Goal: Communication & Community: Share content

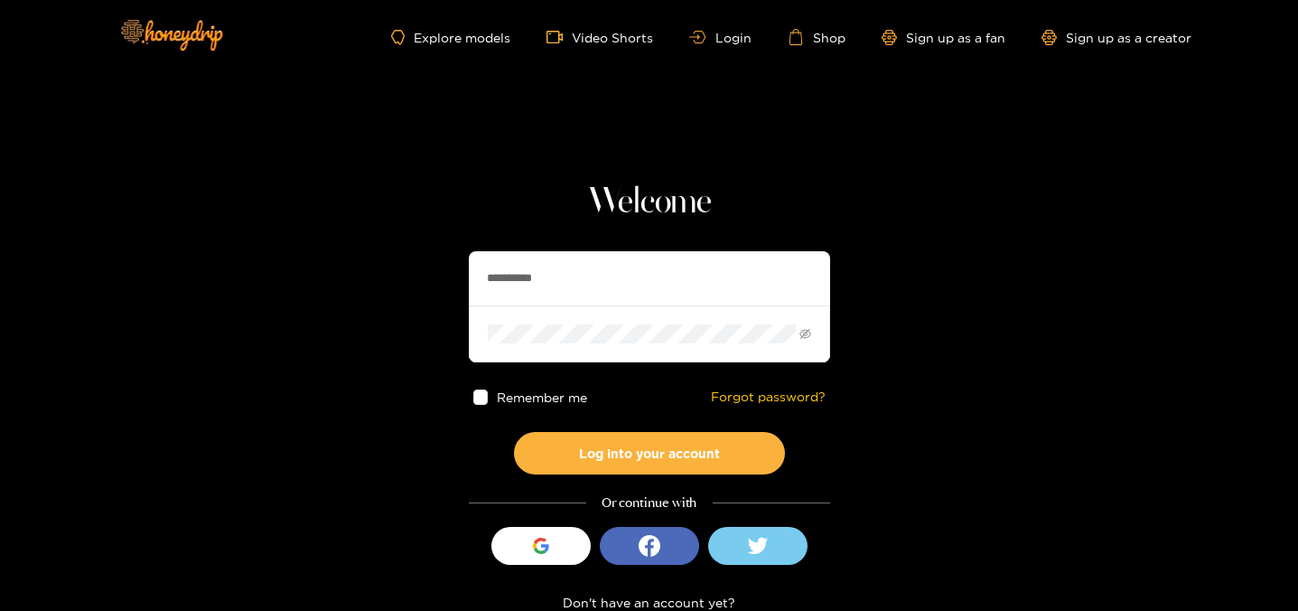
drag, startPoint x: 463, startPoint y: 267, endPoint x: 454, endPoint y: 249, distance: 20.2
click at [454, 260] on section "**********" at bounding box center [649, 321] width 1298 height 642
paste input "text"
type input "*********"
click at [579, 425] on div "Remember me Forgot password?" at bounding box center [649, 397] width 361 height 70
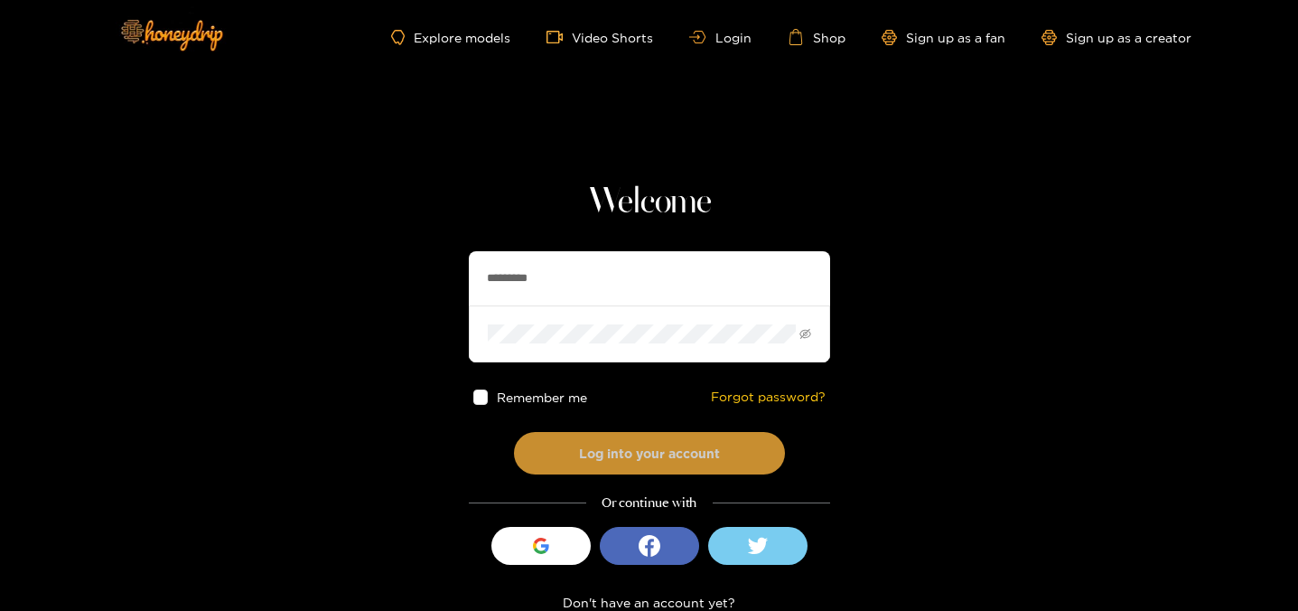
click at [569, 460] on button "Log into your account" at bounding box center [649, 453] width 271 height 42
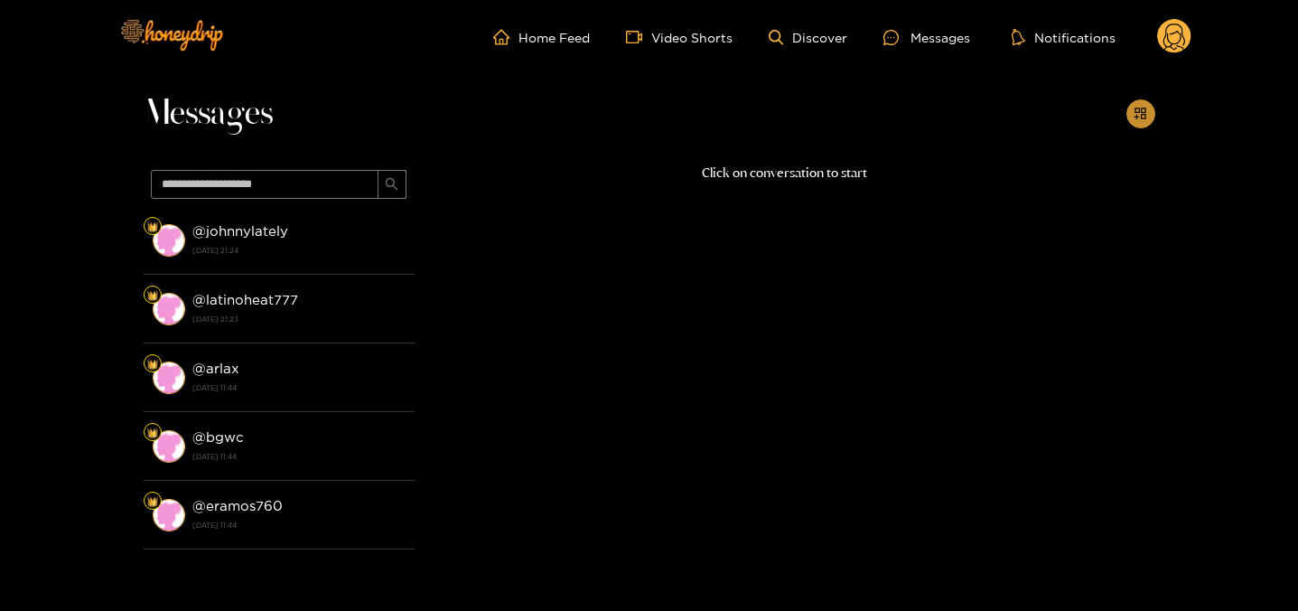
click at [1145, 117] on icon "appstore-add" at bounding box center [1141, 114] width 12 height 12
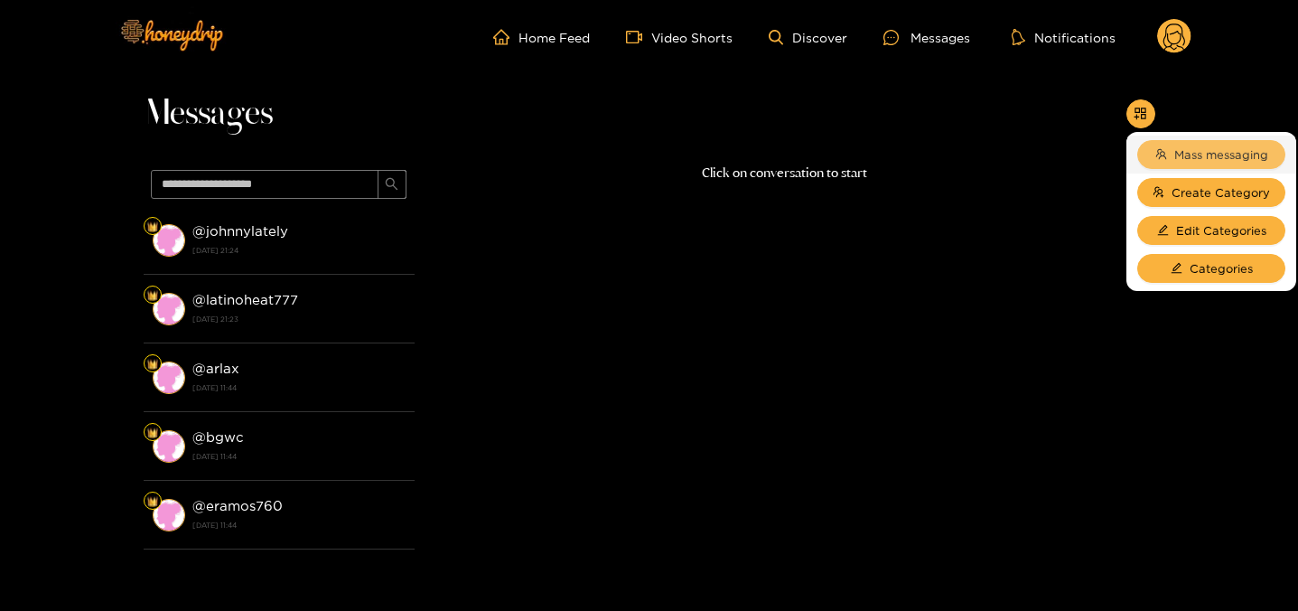
click at [1166, 152] on button "Mass messaging" at bounding box center [1211, 154] width 148 height 29
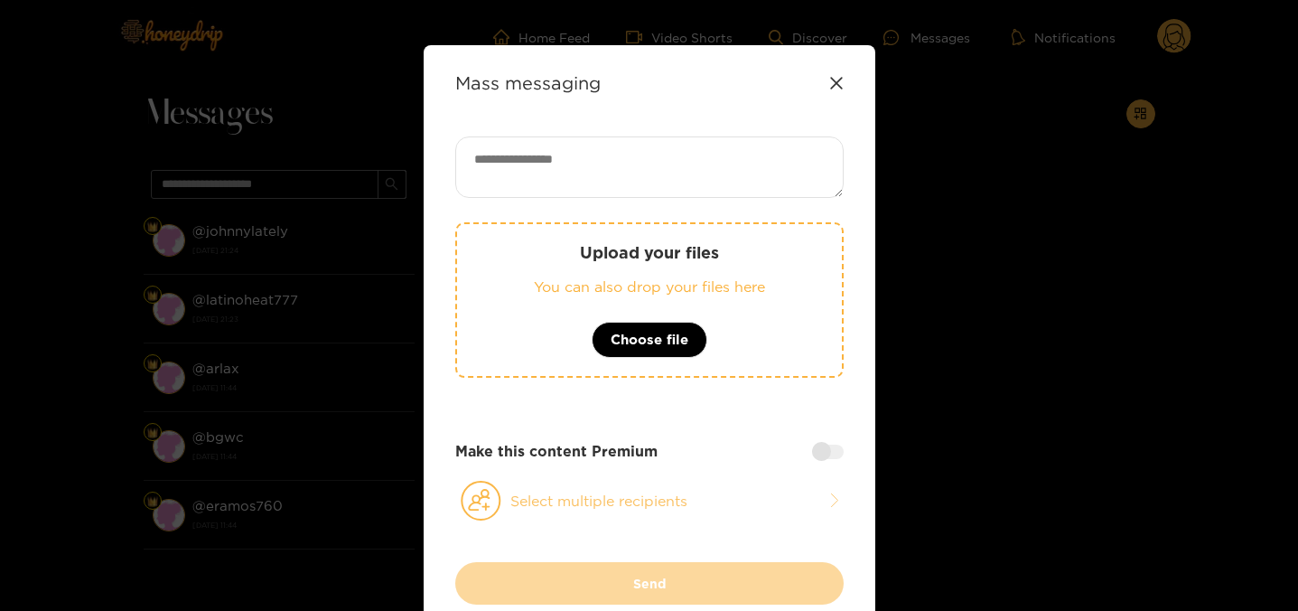
click at [489, 501] on icon at bounding box center [481, 501] width 41 height 40
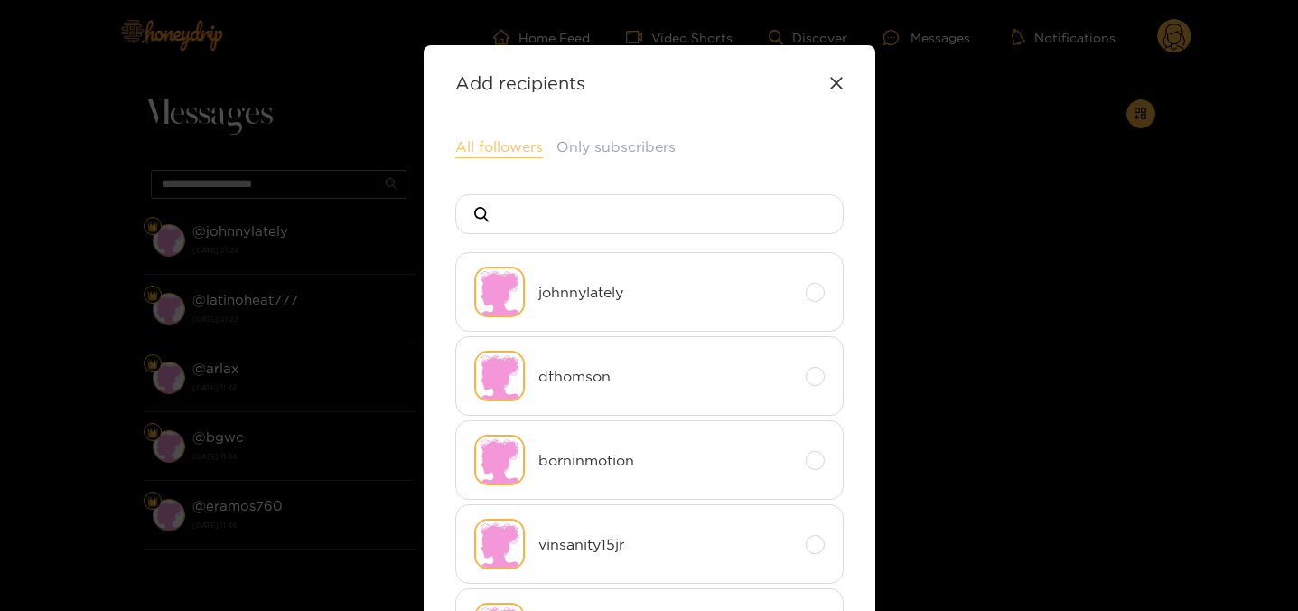
click at [509, 143] on button "All followers" at bounding box center [499, 147] width 88 height 22
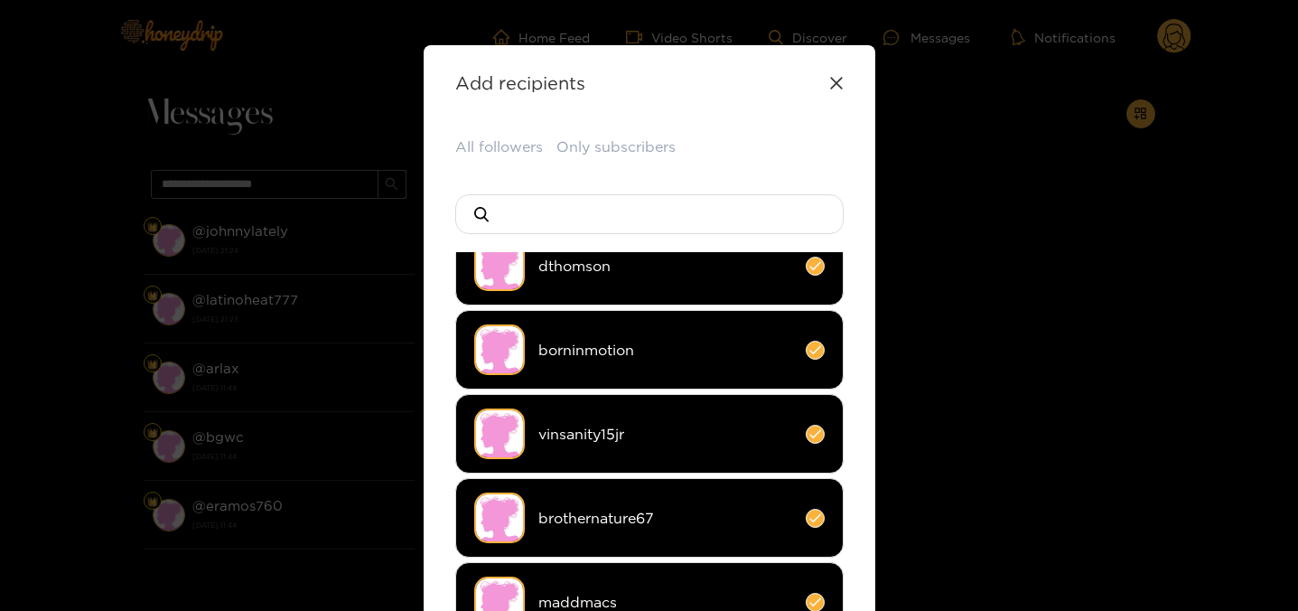
scroll to position [162, 0]
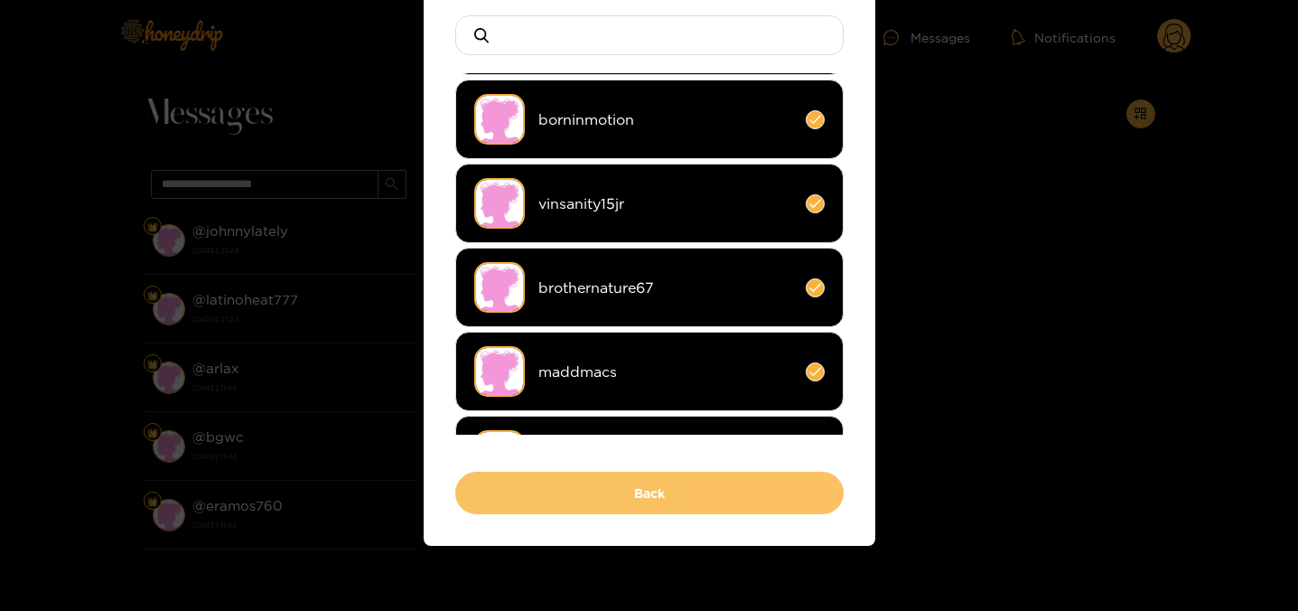
click at [644, 481] on button "Back" at bounding box center [649, 493] width 388 height 42
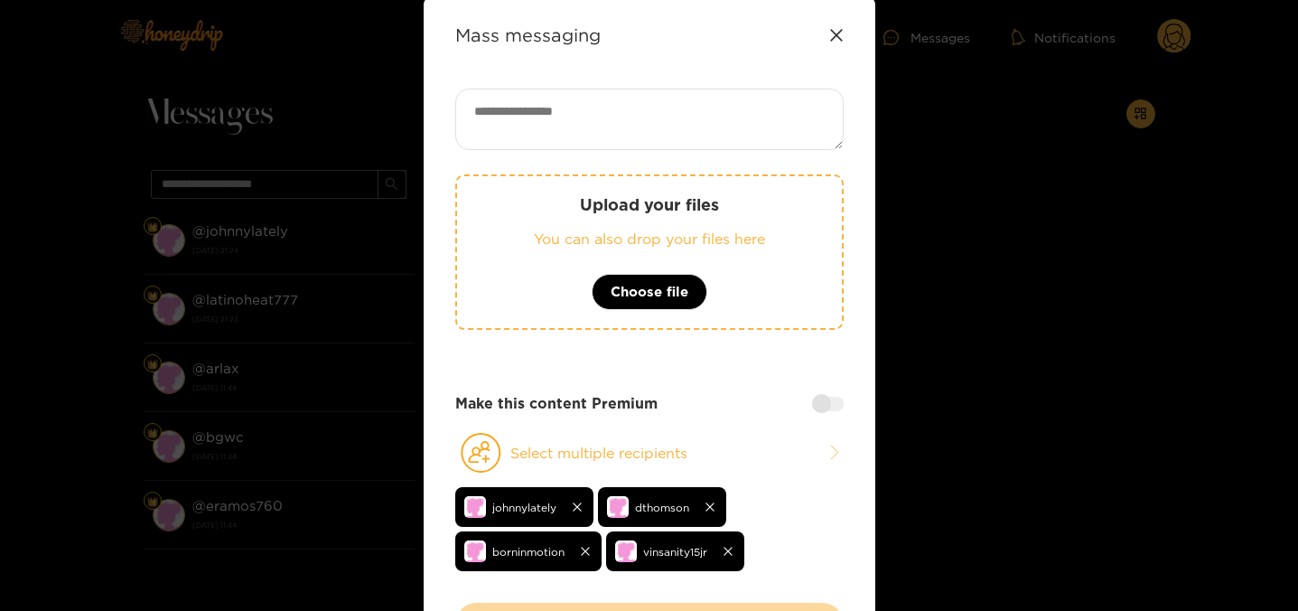
scroll to position [0, 0]
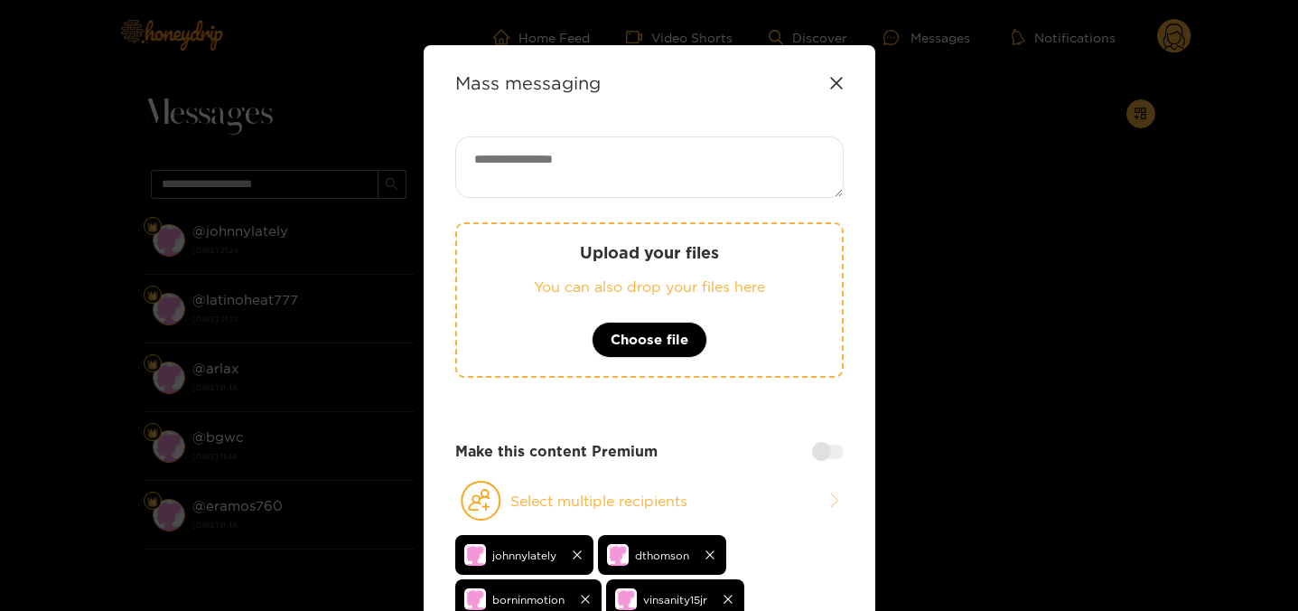
click at [591, 163] on textarea at bounding box center [649, 166] width 388 height 61
click at [603, 182] on textarea at bounding box center [649, 166] width 388 height 61
type textarea "**********"
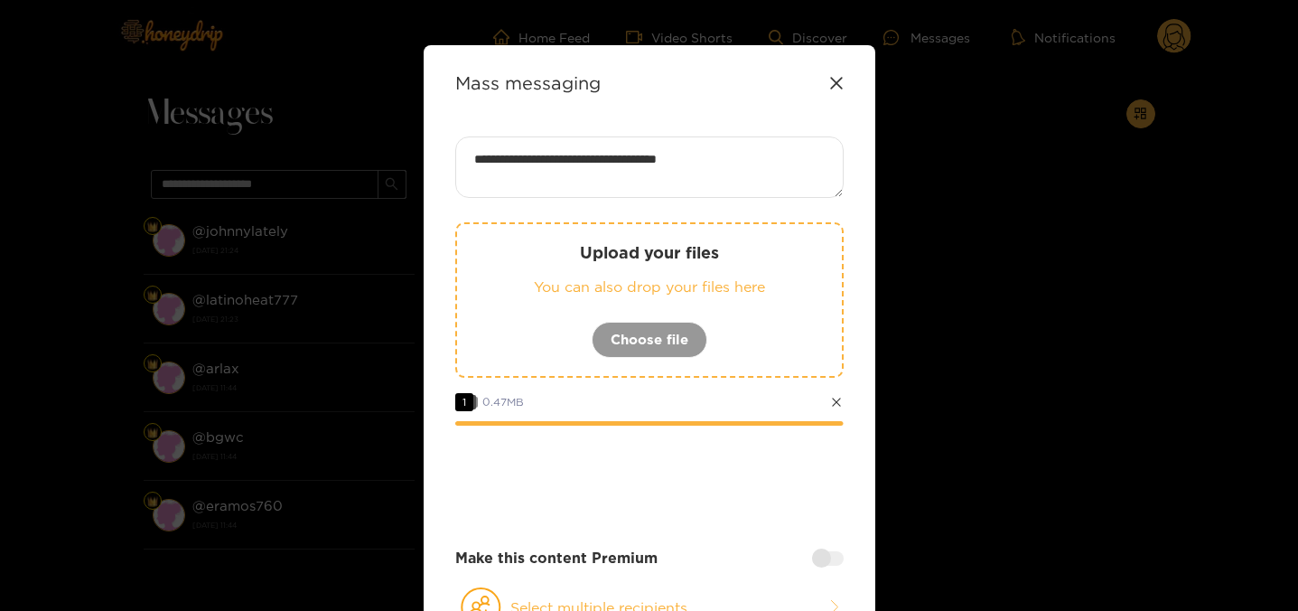
click at [823, 555] on div at bounding box center [828, 558] width 32 height 14
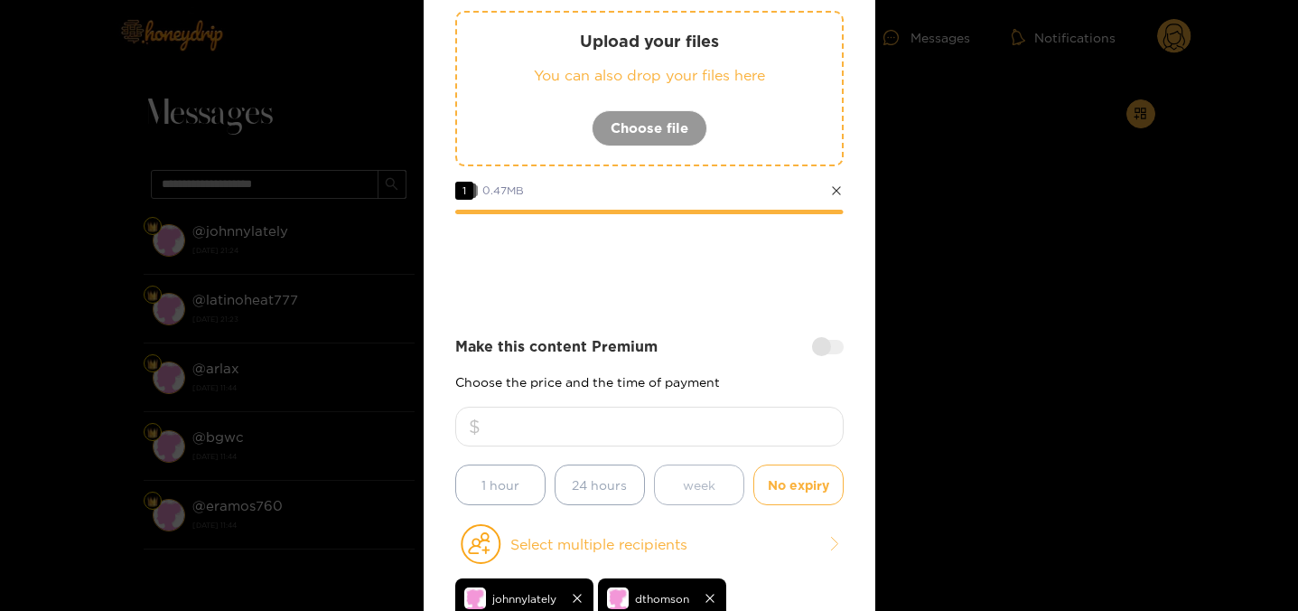
scroll to position [230, 0]
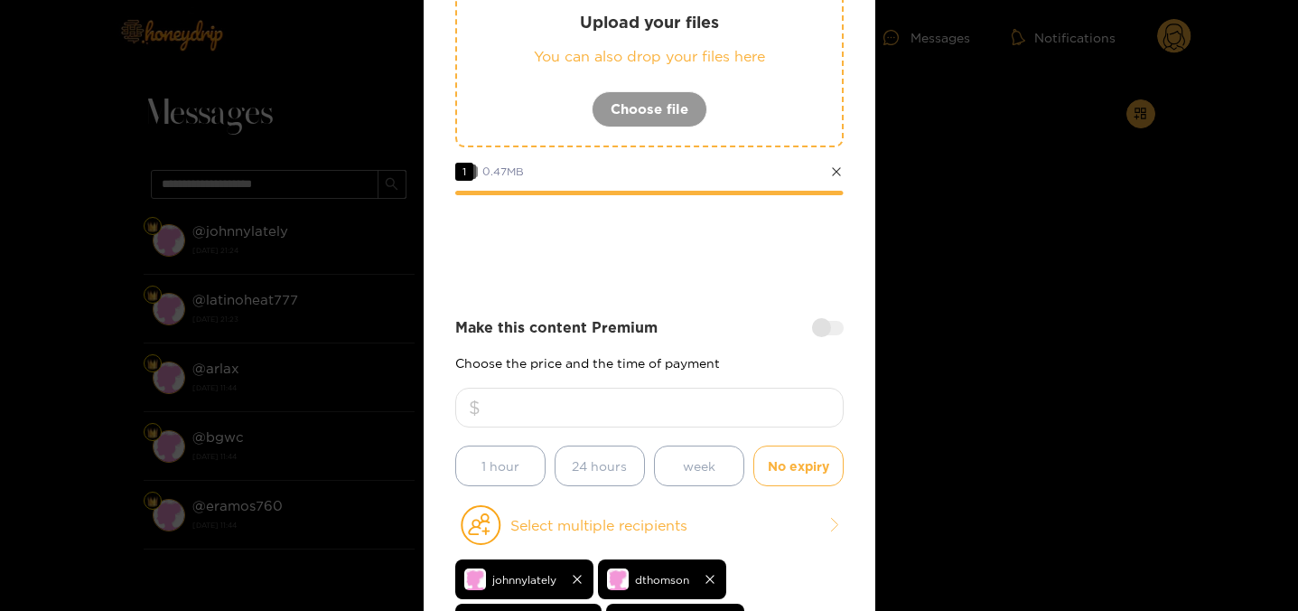
click at [821, 332] on div at bounding box center [828, 328] width 32 height 14
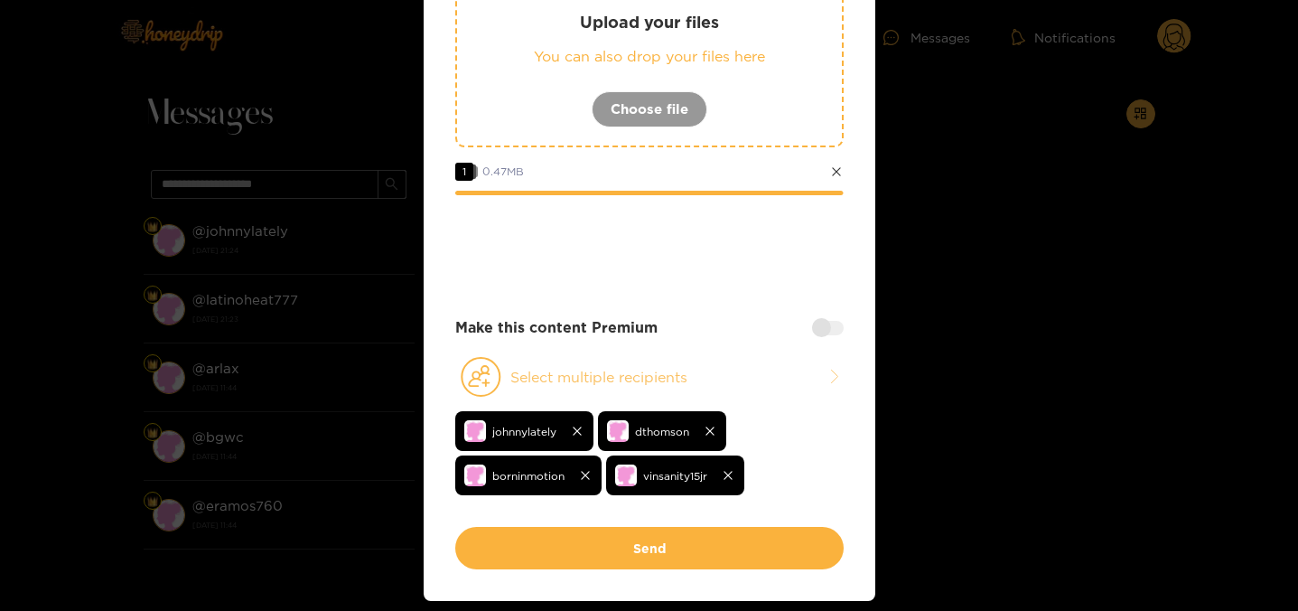
click at [641, 373] on button "Select multiple recipients" at bounding box center [649, 377] width 388 height 42
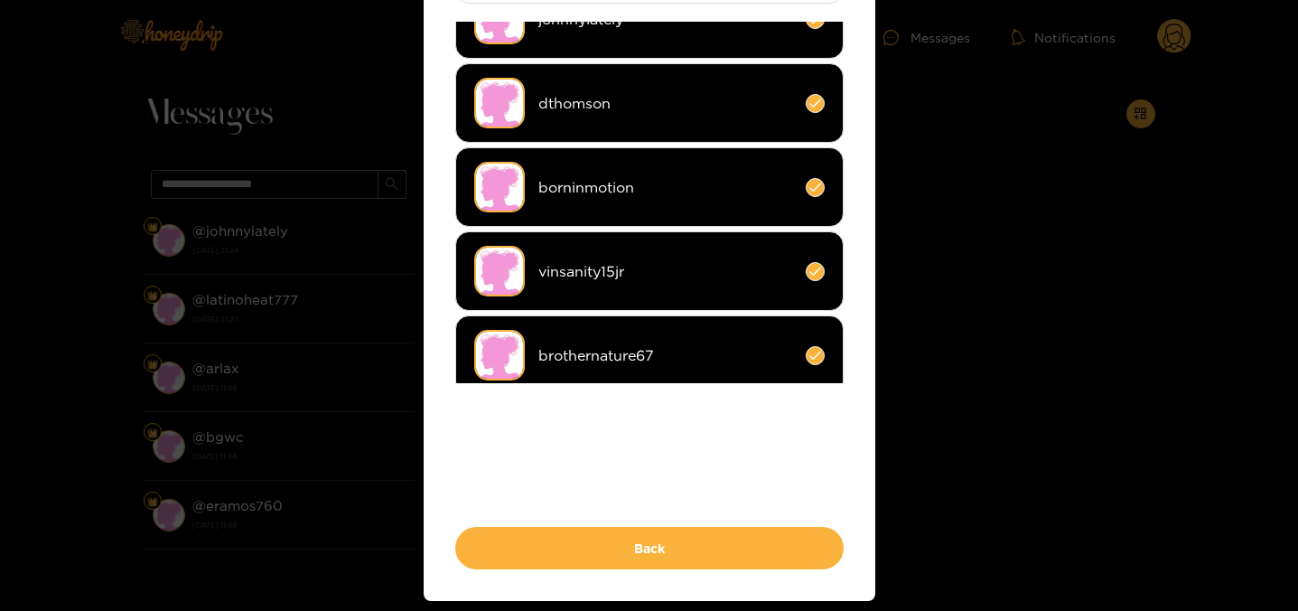
scroll to position [0, 0]
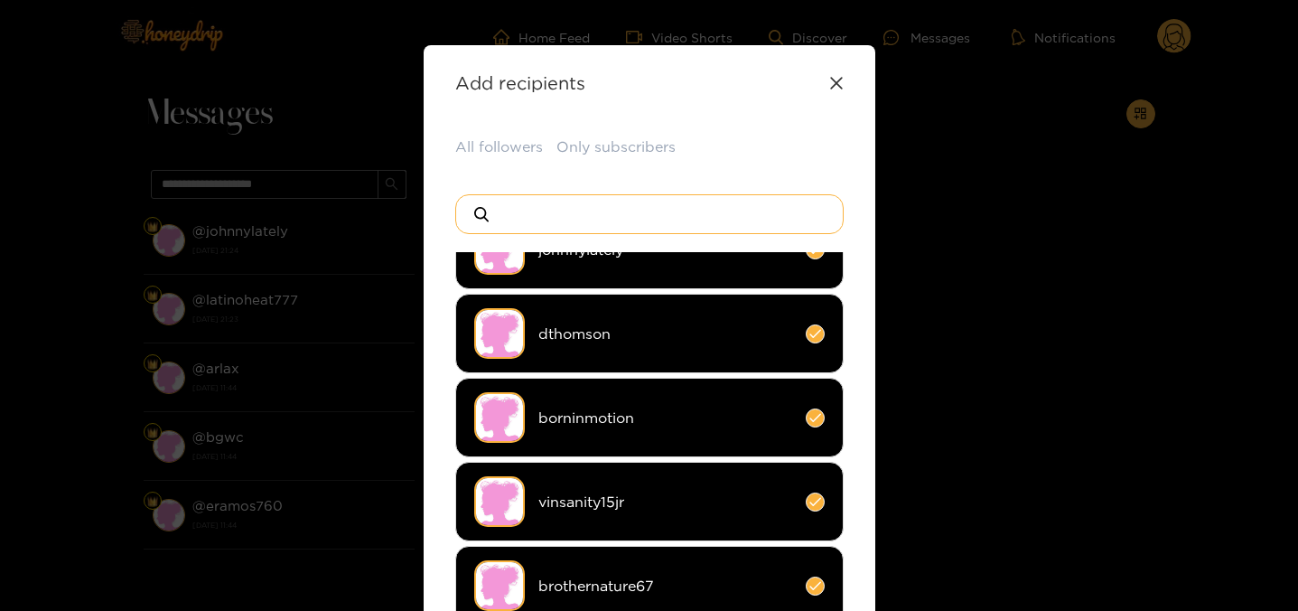
click at [573, 219] on input at bounding box center [657, 214] width 318 height 38
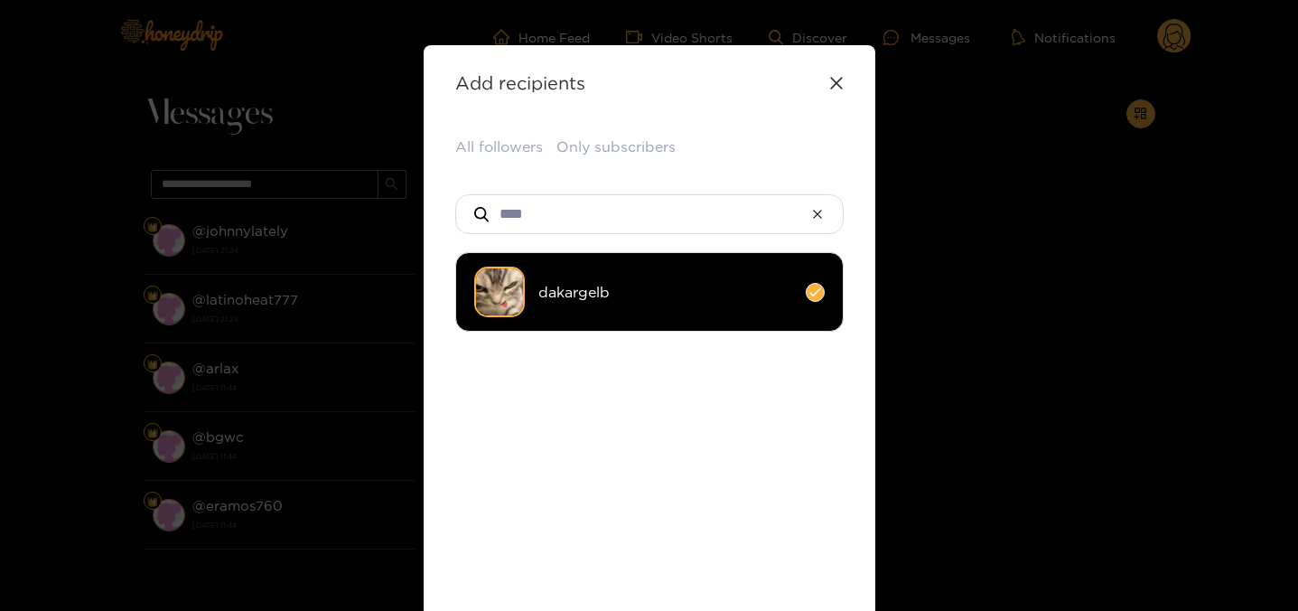
click at [588, 275] on li "dakargelb" at bounding box center [649, 291] width 388 height 79
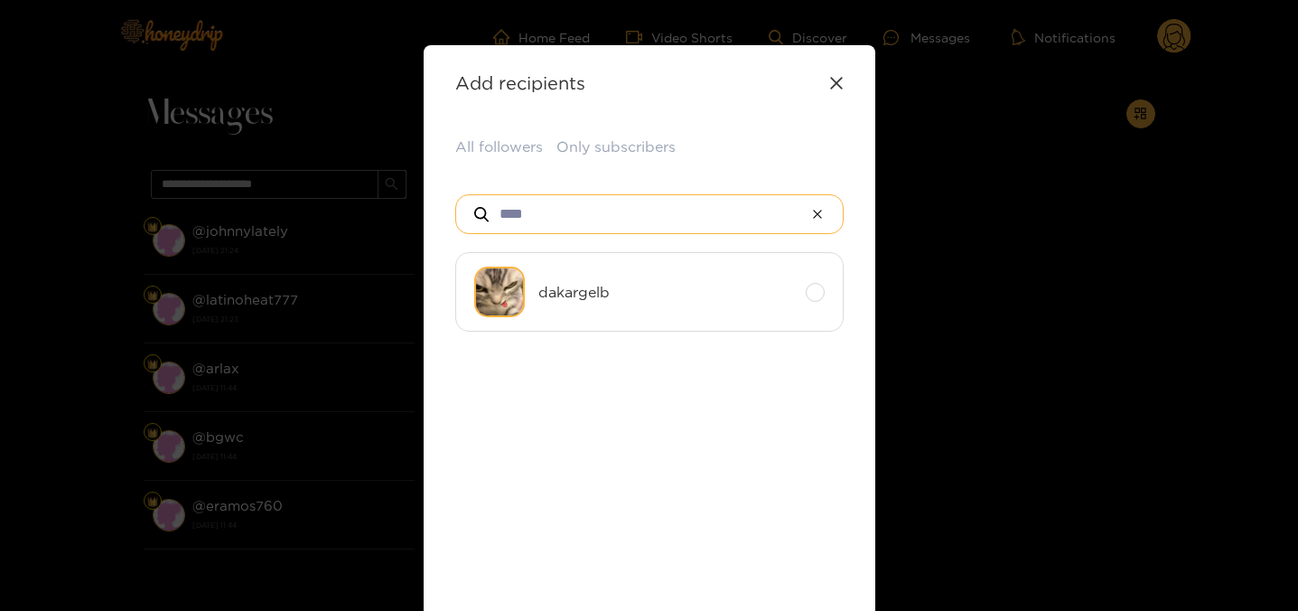
drag, startPoint x: 558, startPoint y: 209, endPoint x: 450, endPoint y: 199, distance: 108.9
click at [450, 199] on div "**********" at bounding box center [650, 438] width 452 height 786
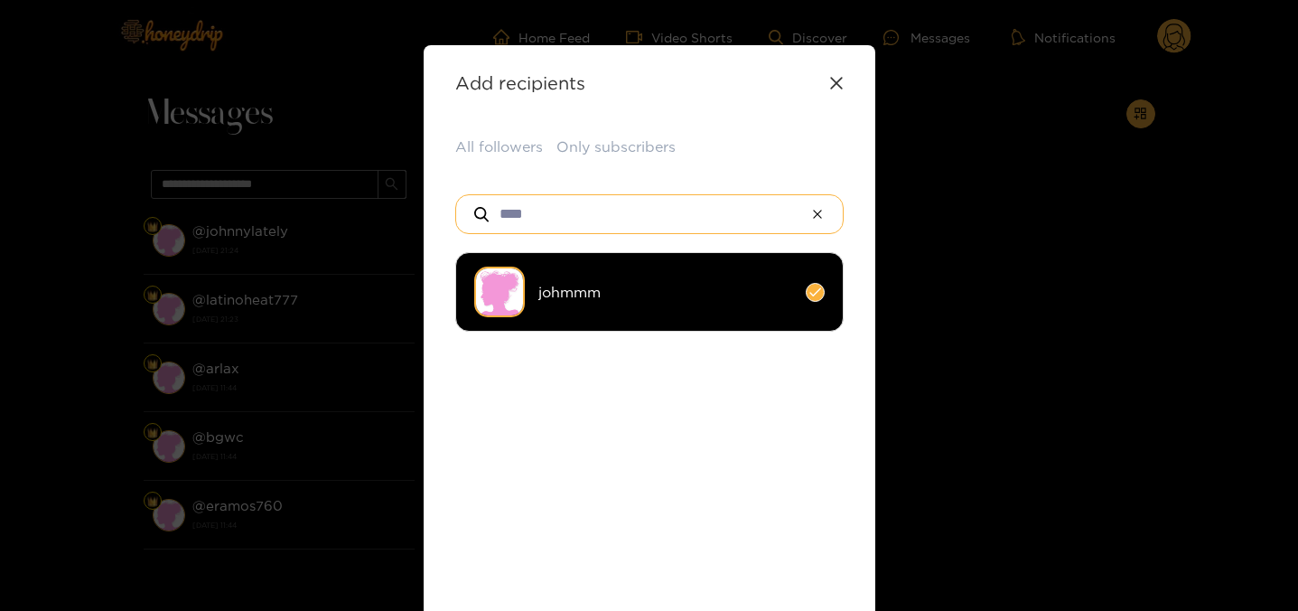
type input "****"
click at [612, 305] on li "johmmm" at bounding box center [649, 291] width 388 height 79
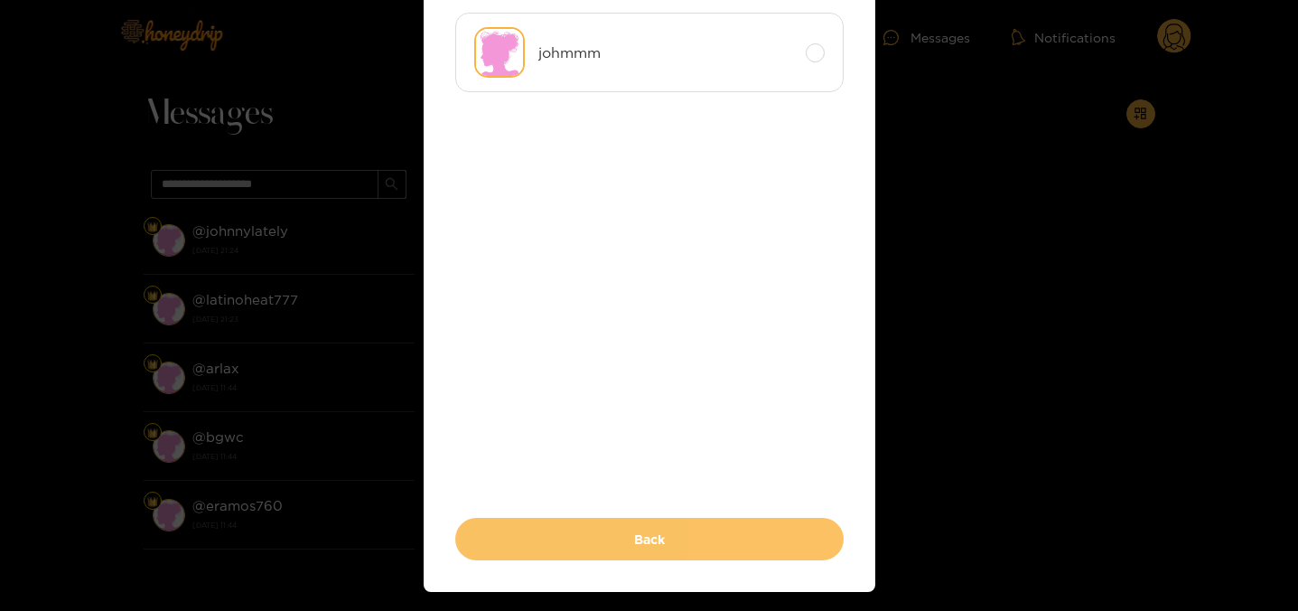
click at [661, 529] on button "Back" at bounding box center [649, 539] width 388 height 42
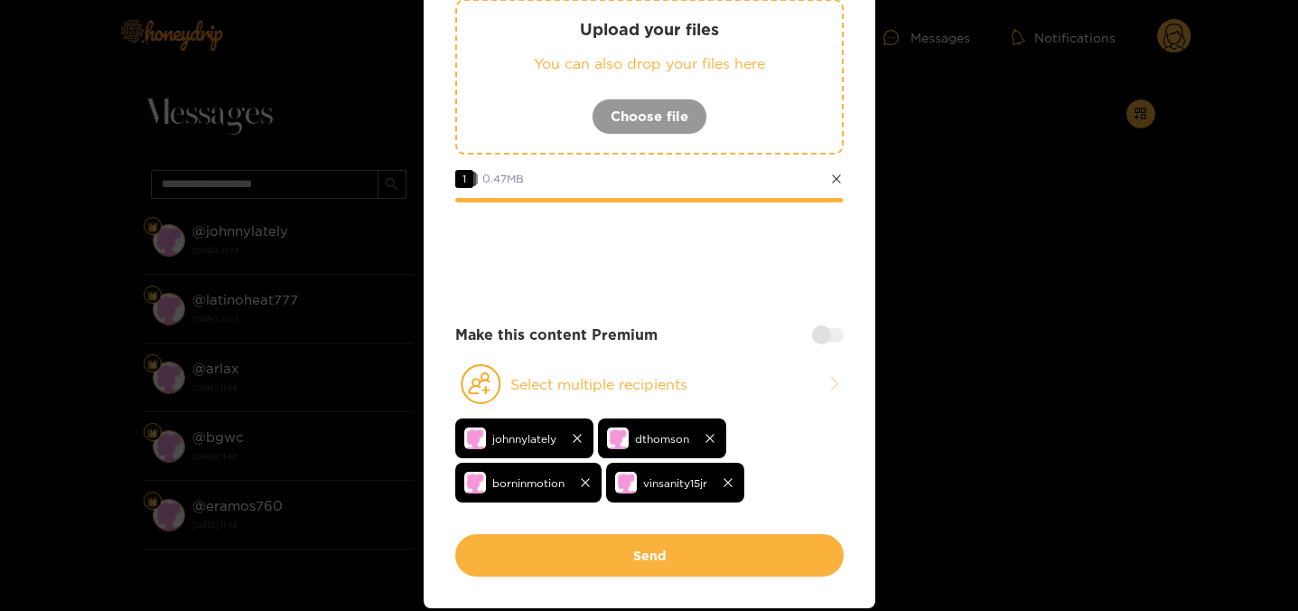
scroll to position [293, 0]
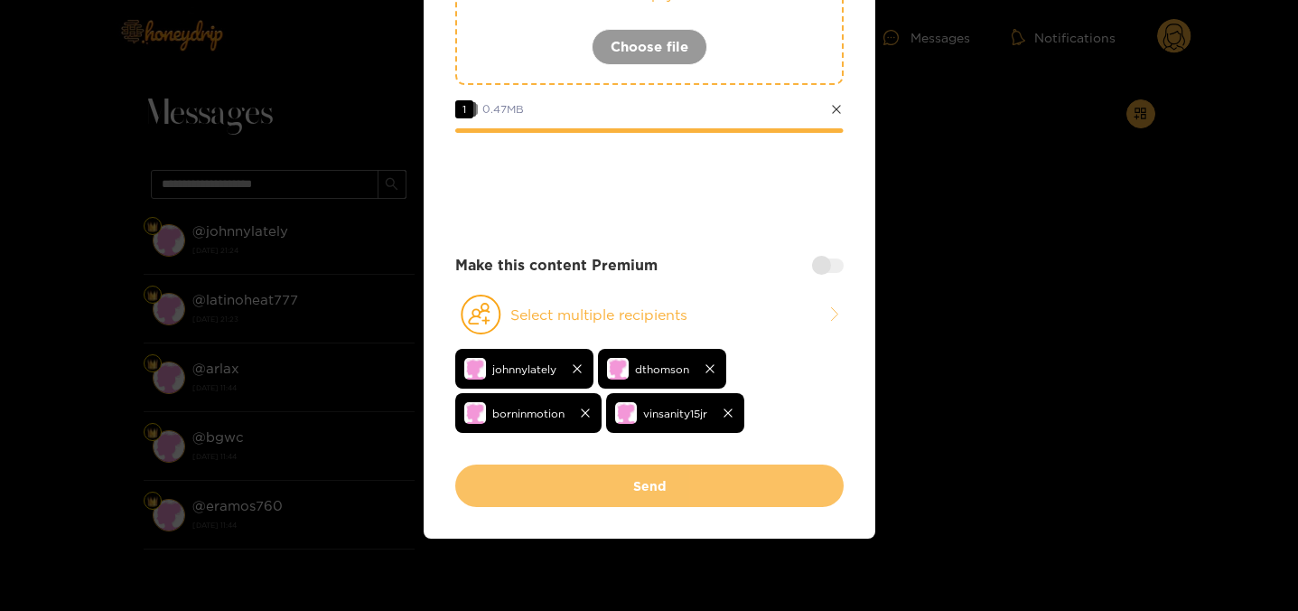
click at [603, 477] on button "Send" at bounding box center [649, 485] width 388 height 42
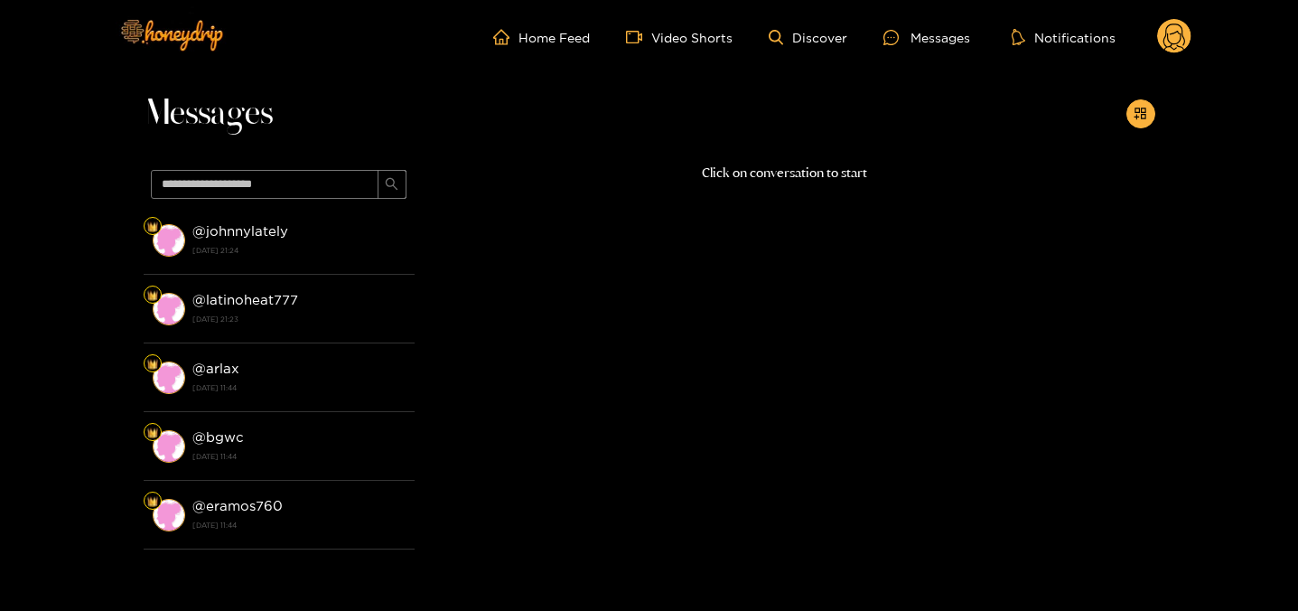
scroll to position [98, 0]
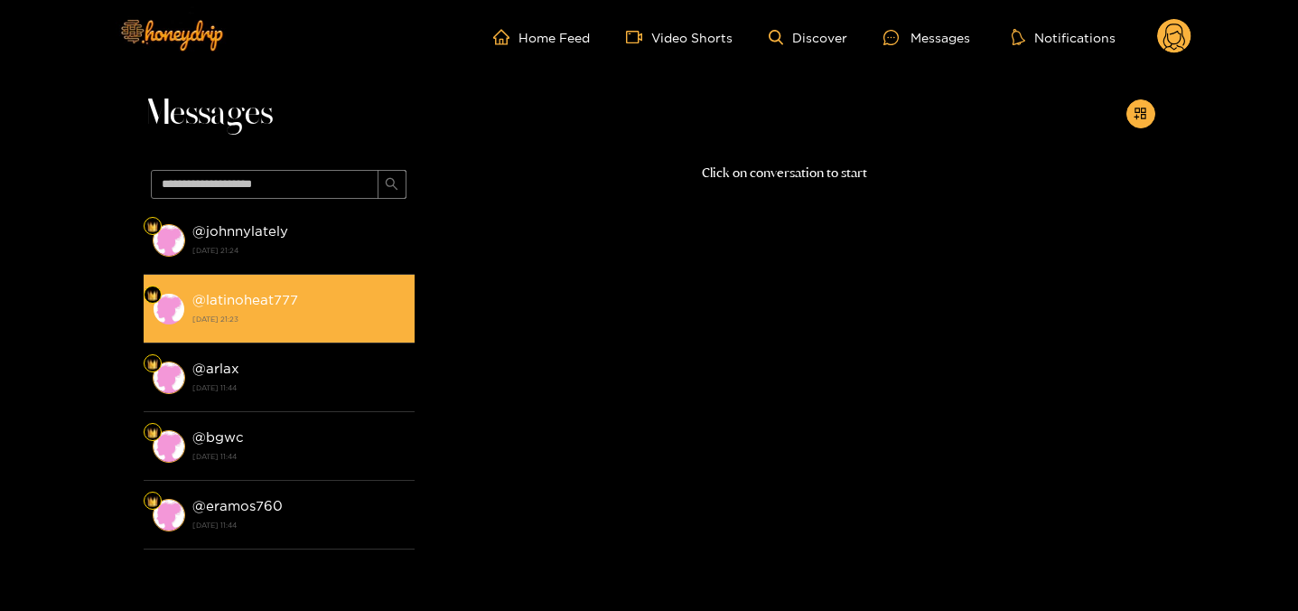
click at [243, 296] on strong "@ latinoheat777" at bounding box center [245, 299] width 106 height 15
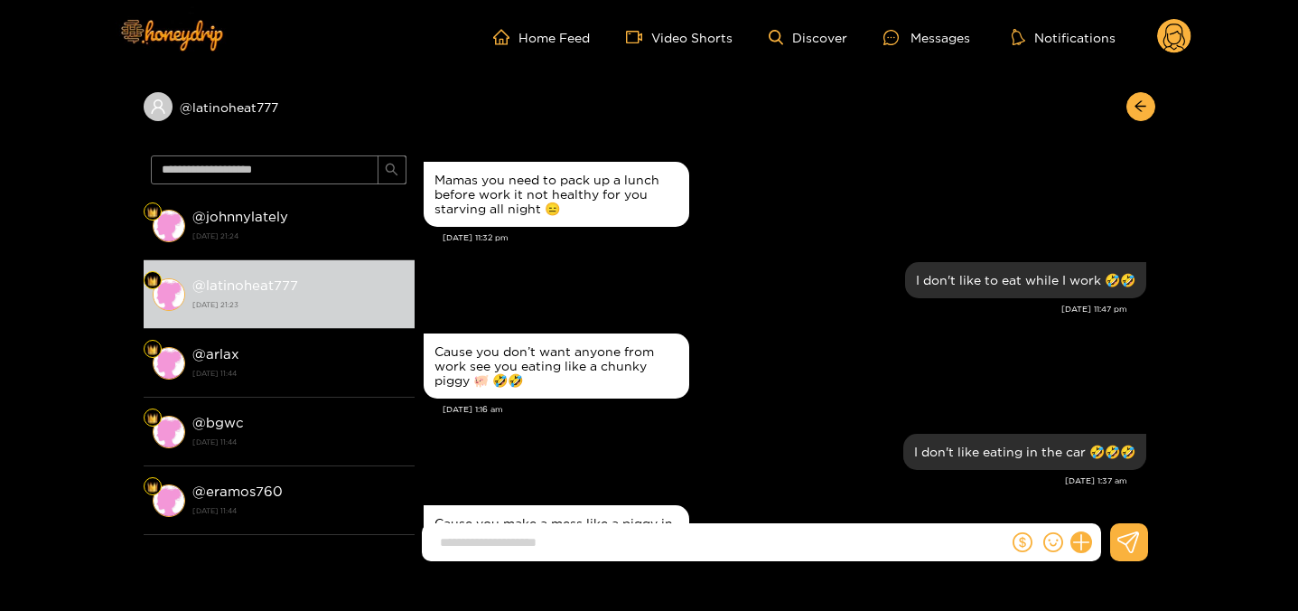
scroll to position [1893, 0]
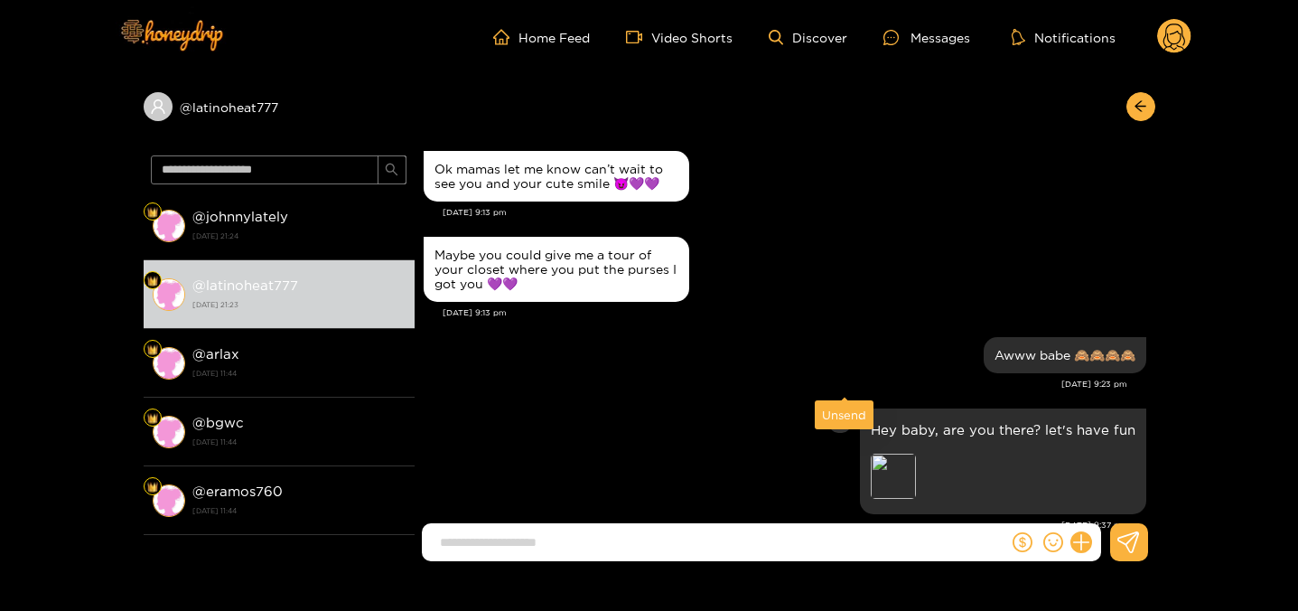
click at [838, 413] on div "Unsend" at bounding box center [844, 415] width 44 height 18
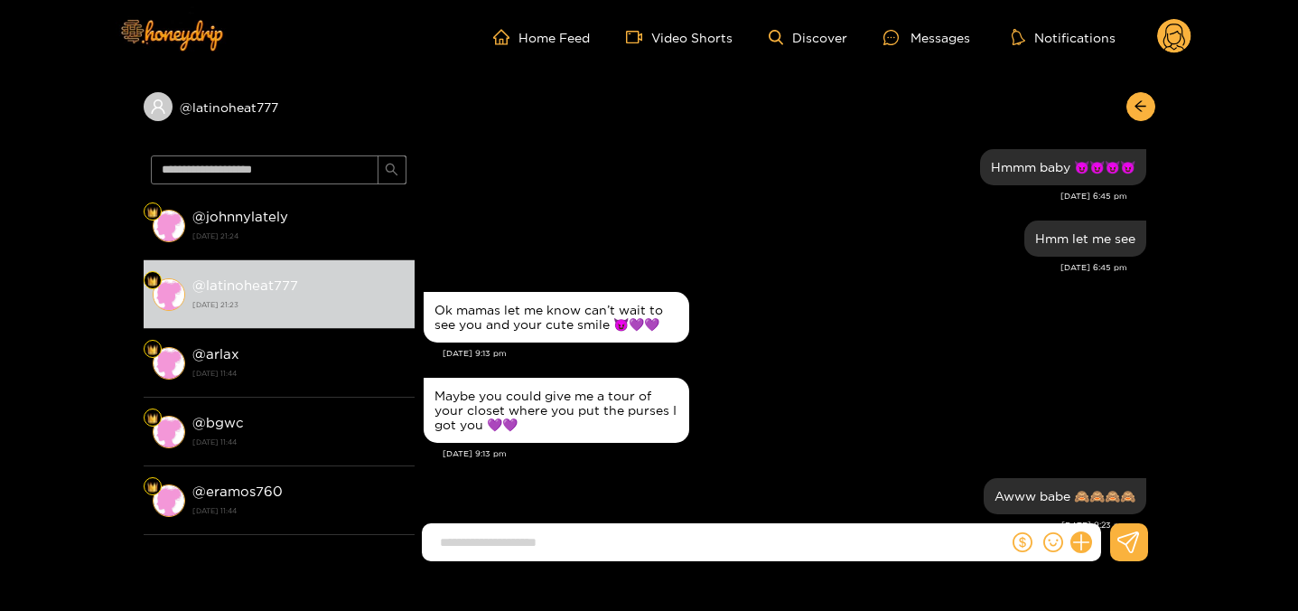
click at [1161, 33] on circle at bounding box center [1174, 36] width 34 height 34
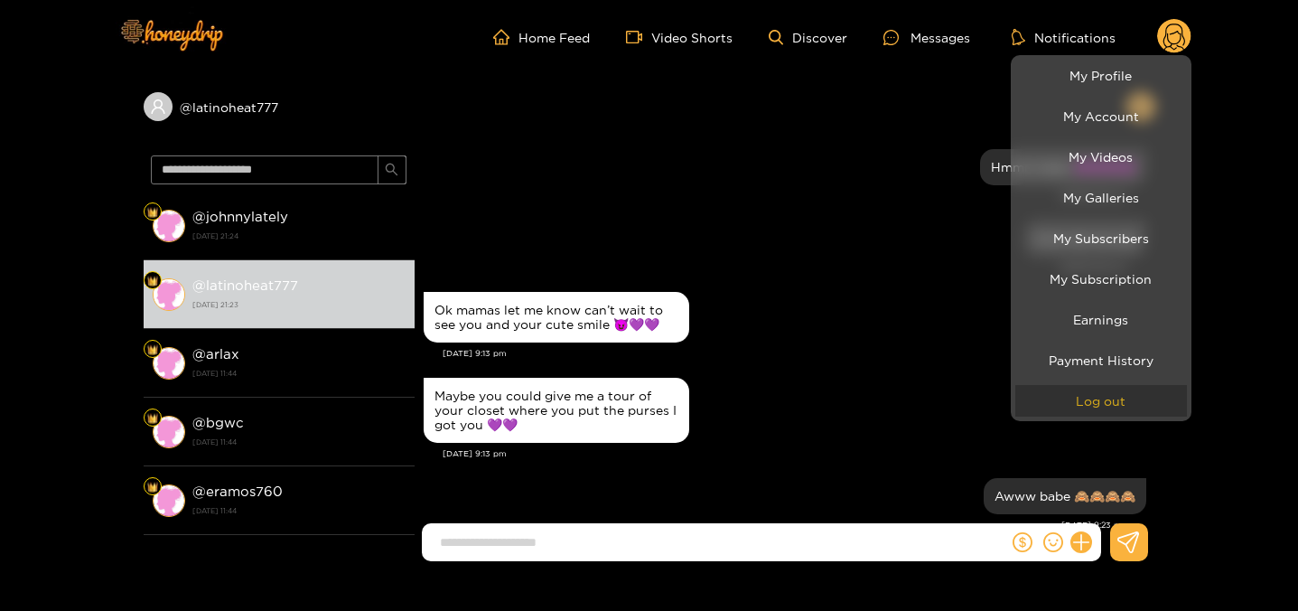
click at [1080, 394] on button "Log out" at bounding box center [1101, 401] width 172 height 32
